Goal: Information Seeking & Learning: Compare options

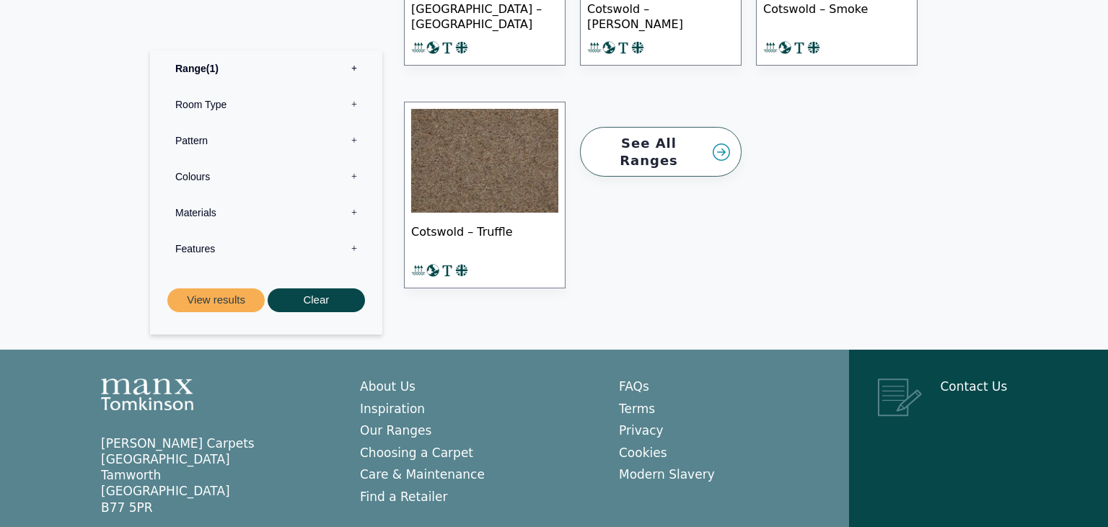
scroll to position [1255, 0]
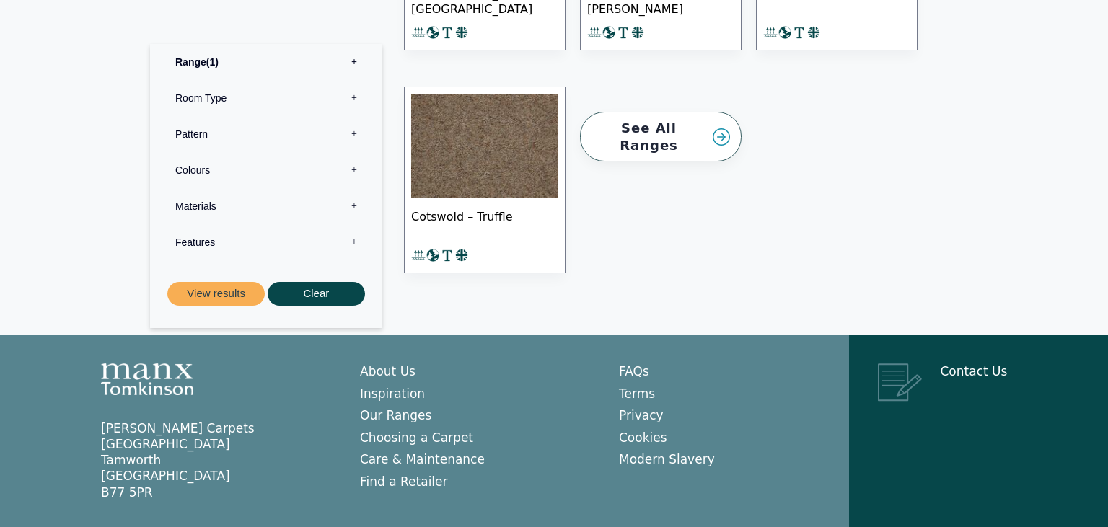
click at [467, 116] on img at bounding box center [484, 146] width 147 height 104
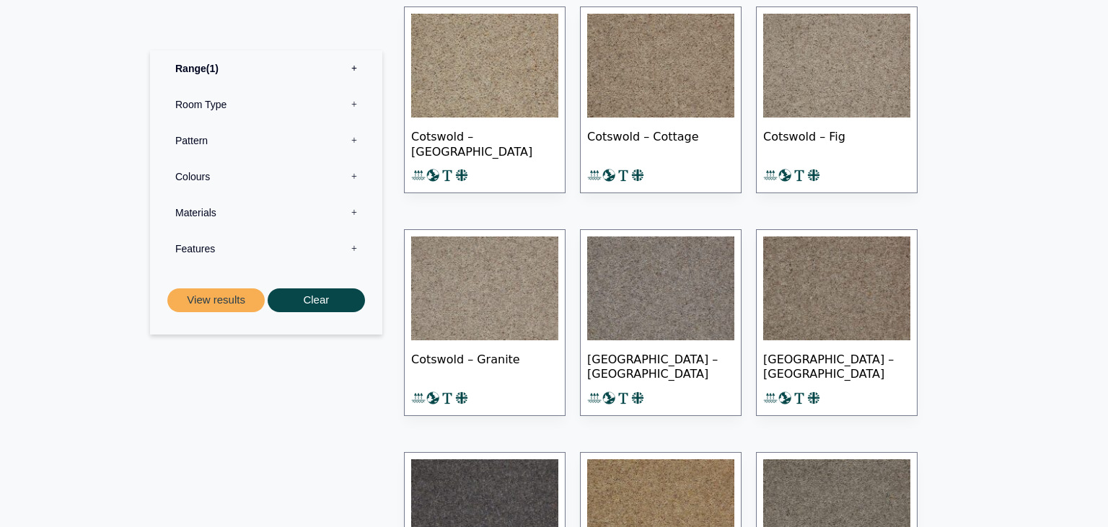
scroll to position [625, 0]
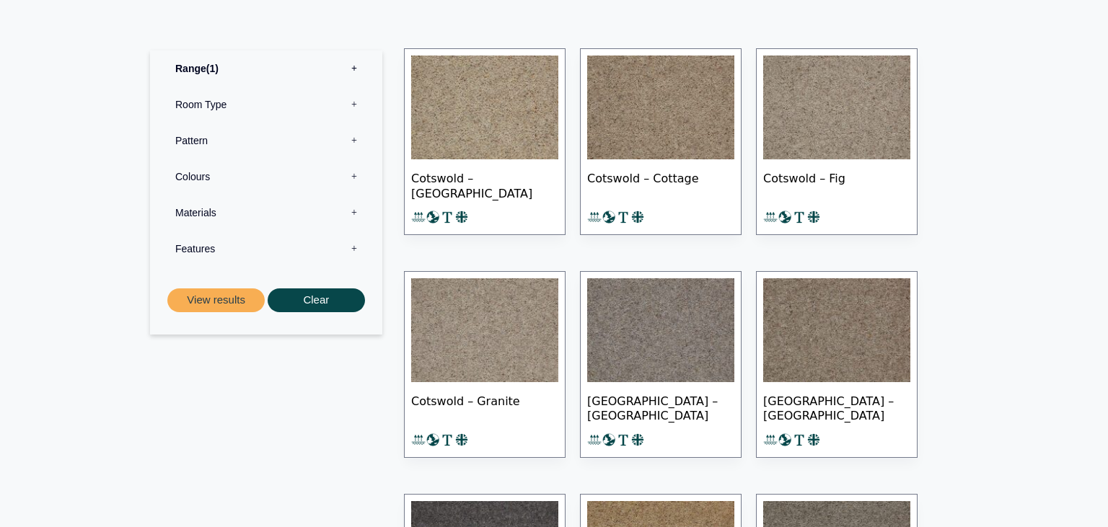
click at [508, 102] on img at bounding box center [484, 108] width 147 height 104
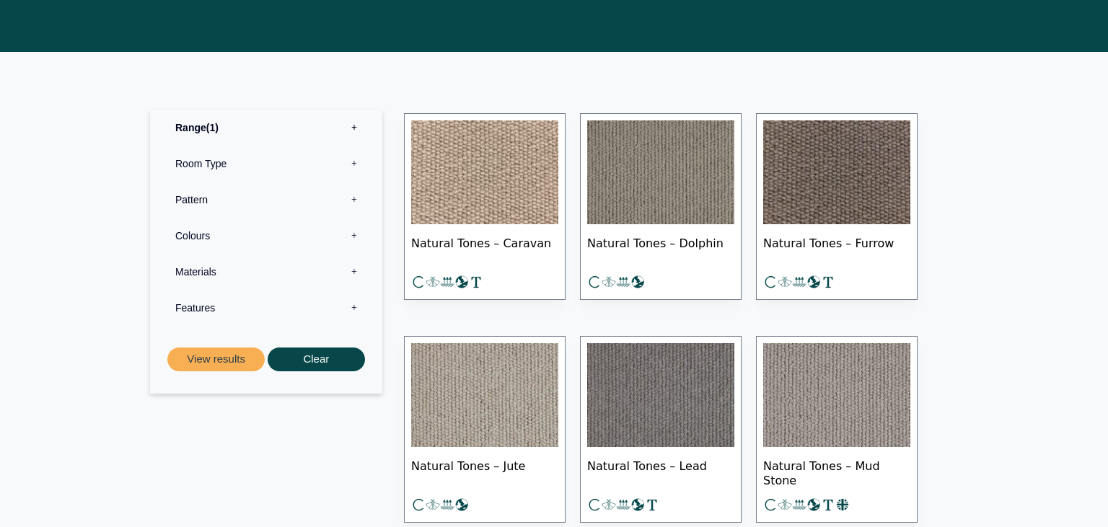
scroll to position [624, 0]
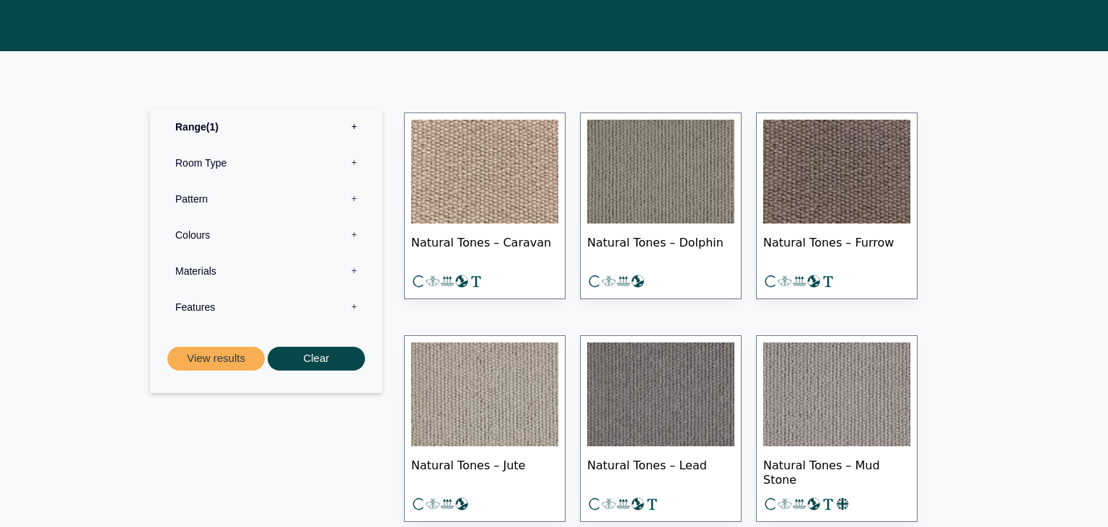
click at [498, 172] on img at bounding box center [484, 172] width 147 height 104
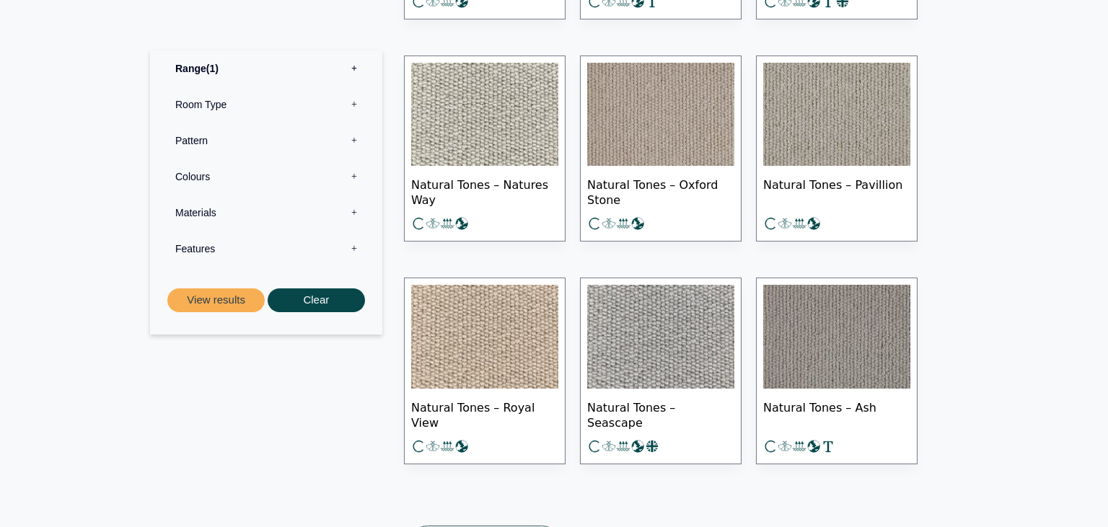
scroll to position [1061, 0]
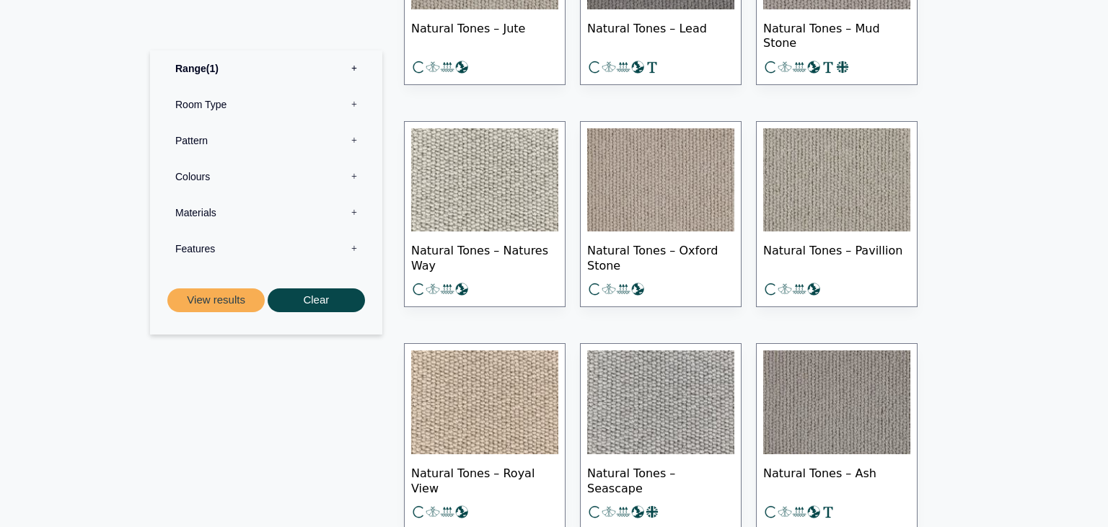
click at [840, 163] on img at bounding box center [836, 180] width 147 height 104
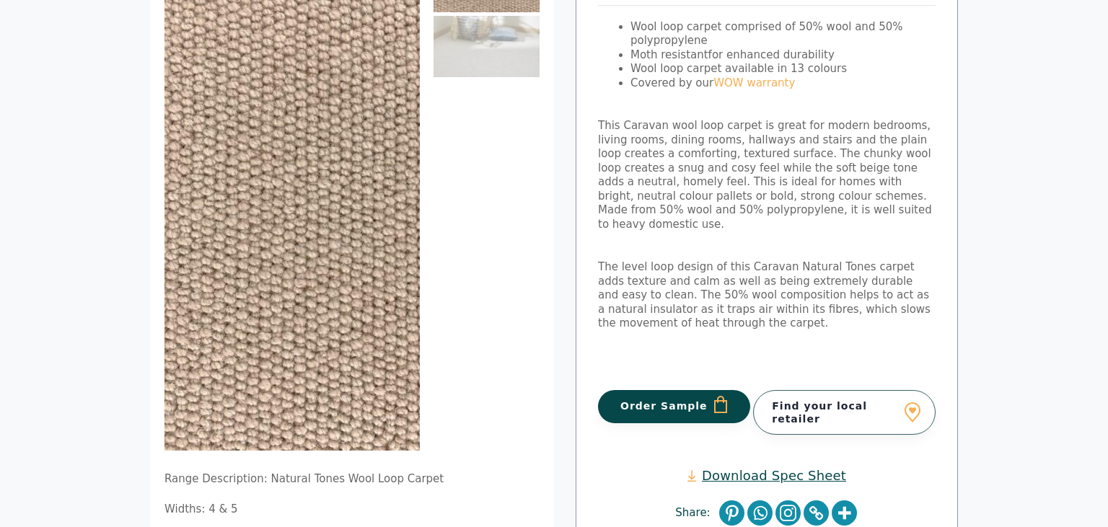
scroll to position [218, 0]
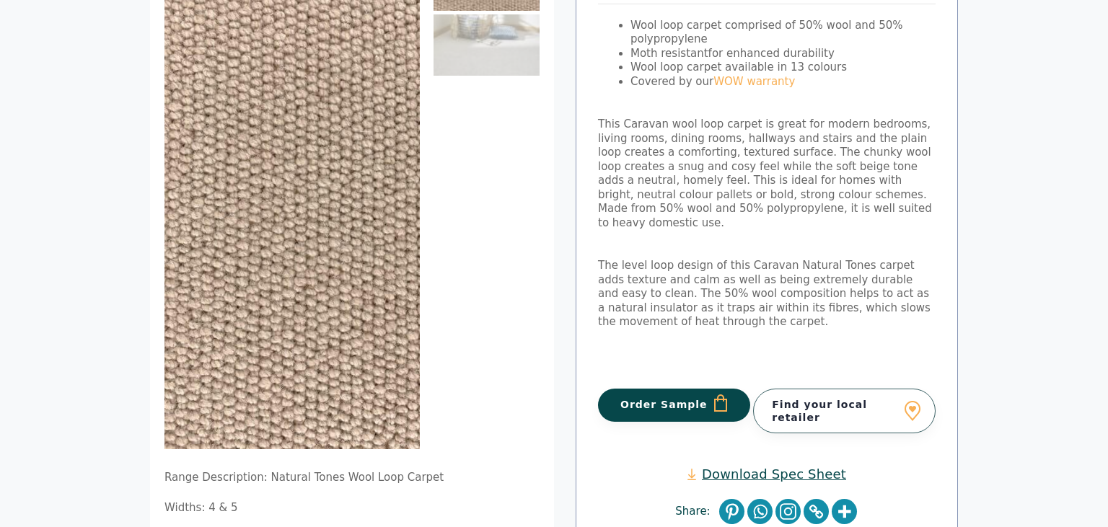
click at [705, 392] on button "Order Sample" at bounding box center [674, 405] width 152 height 33
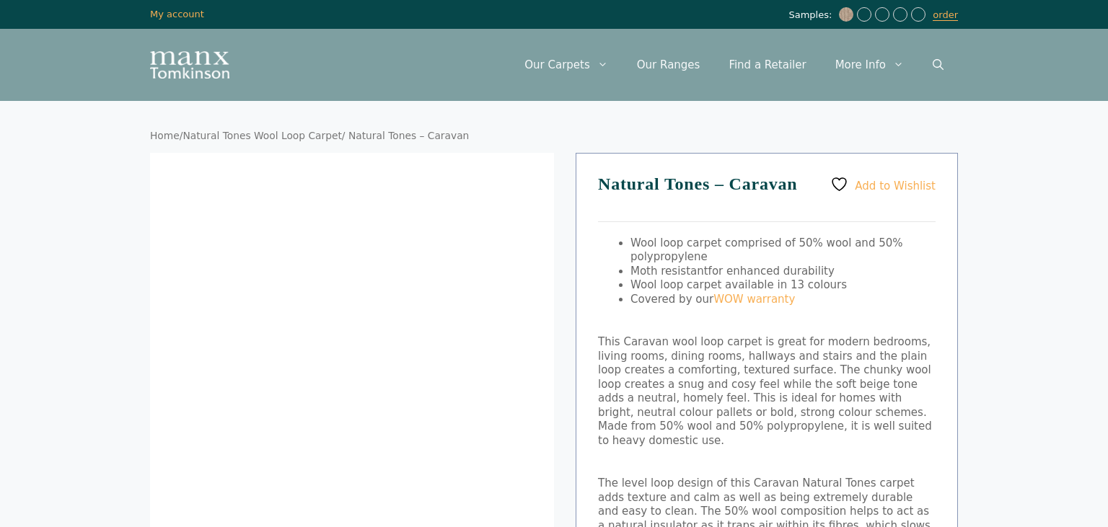
scroll to position [218, 0]
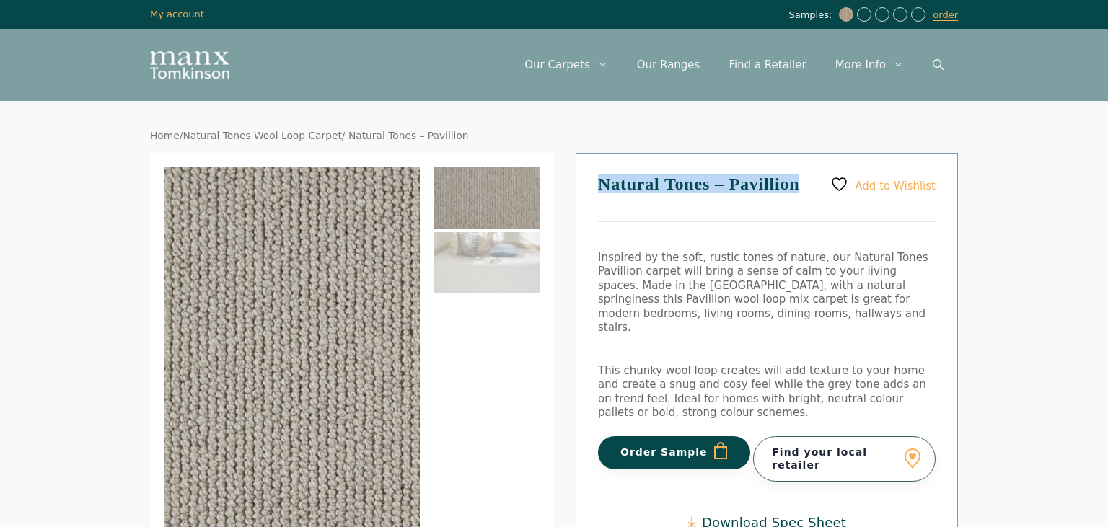
drag, startPoint x: 801, startPoint y: 183, endPoint x: 601, endPoint y: 170, distance: 200.3
click at [601, 170] on div "Add to Wishlist Natural Tones – Pavillion Inspired by the soft, rustic tones of…" at bounding box center [767, 375] width 382 height 444
copy h1 "Natural Tones – Pavillion"
